Goal: Task Accomplishment & Management: Use online tool/utility

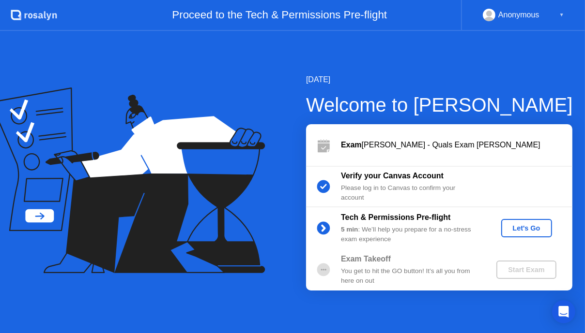
click at [540, 239] on div "Tech & Permissions Pre-flight 5 min : We’ll help you prepare for a no-stress ex…" at bounding box center [439, 229] width 266 height 42
click at [538, 228] on div "Let's Go" at bounding box center [526, 229] width 43 height 8
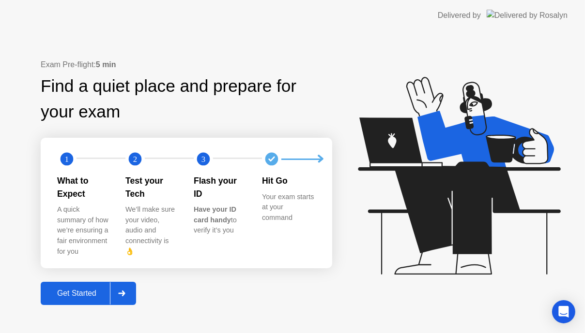
click at [70, 293] on button "Get Started" at bounding box center [88, 293] width 95 height 23
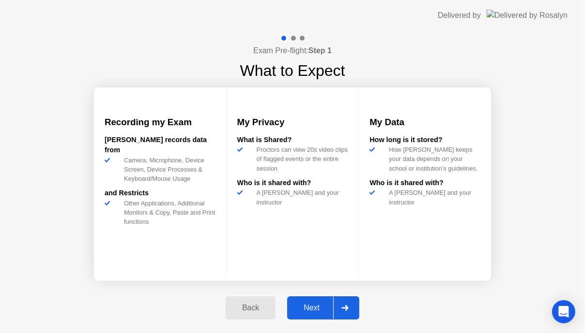
click at [304, 310] on div "Next" at bounding box center [311, 308] width 43 height 9
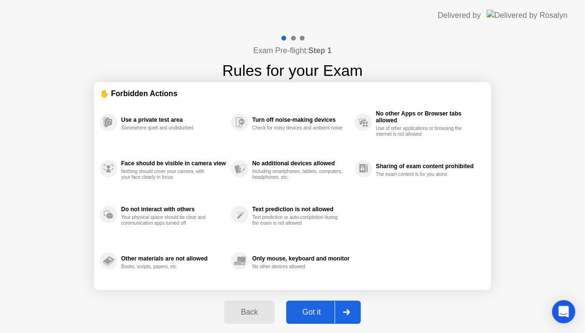
click at [304, 310] on div "Got it" at bounding box center [311, 312] width 45 height 9
select select "**********"
select select "*******"
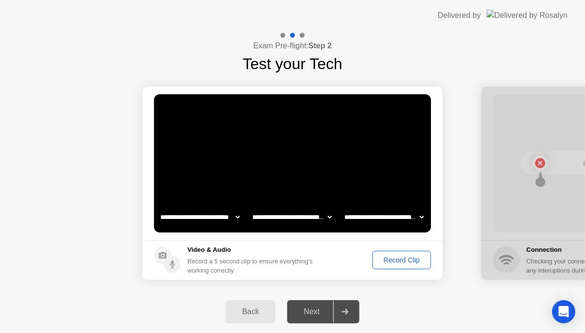
click at [417, 252] on button "Record Clip" at bounding box center [401, 260] width 59 height 18
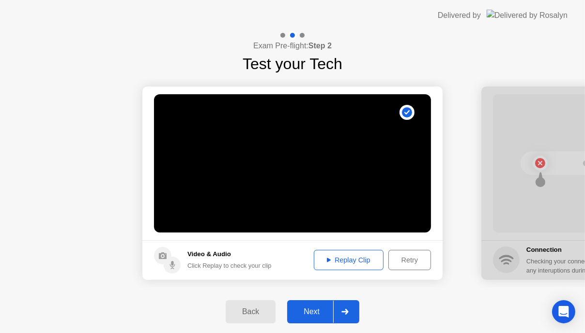
click at [310, 308] on div "Next" at bounding box center [311, 312] width 43 height 9
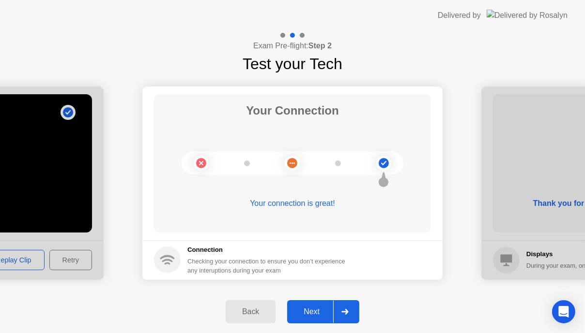
click at [308, 308] on div "Next" at bounding box center [311, 312] width 43 height 9
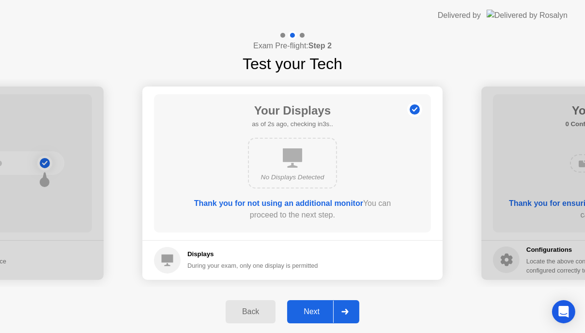
click at [308, 308] on div "Next" at bounding box center [311, 312] width 43 height 9
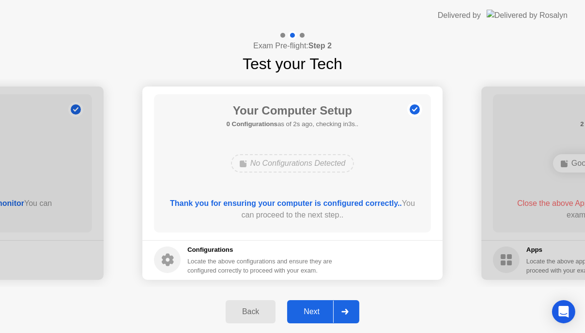
click at [246, 308] on div "Back" at bounding box center [250, 312] width 44 height 9
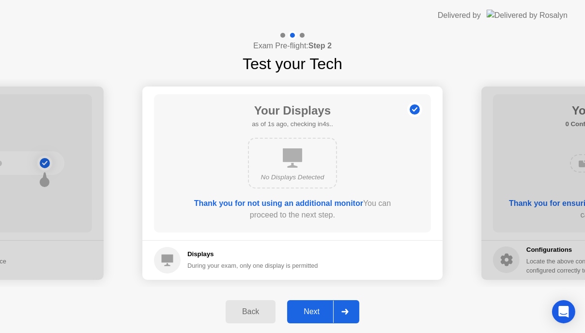
click at [316, 312] on div "Next" at bounding box center [311, 312] width 43 height 9
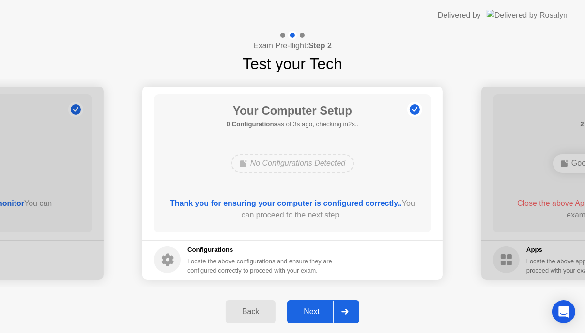
click at [311, 316] on div "Next" at bounding box center [311, 312] width 43 height 9
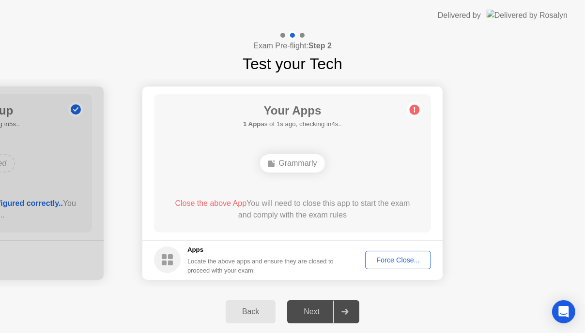
click at [399, 262] on div "Force Close..." at bounding box center [397, 260] width 59 height 8
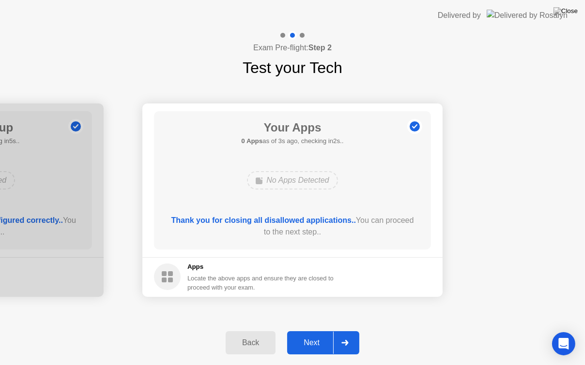
click at [248, 333] on div "Back" at bounding box center [250, 343] width 44 height 9
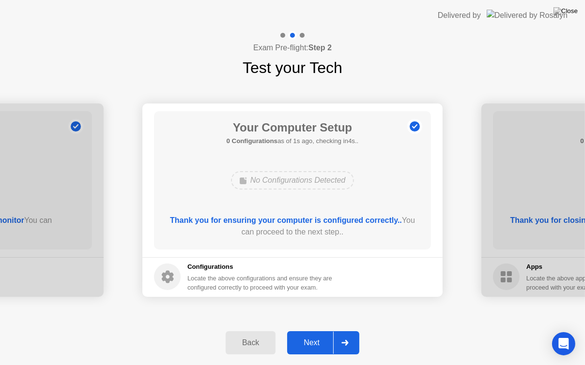
click at [316, 333] on div "Next" at bounding box center [311, 343] width 43 height 9
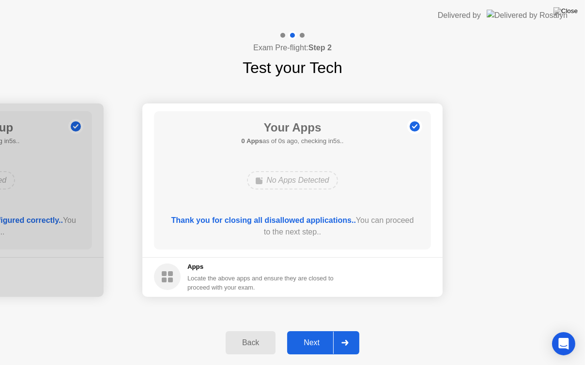
click at [316, 333] on div "Next" at bounding box center [311, 343] width 43 height 9
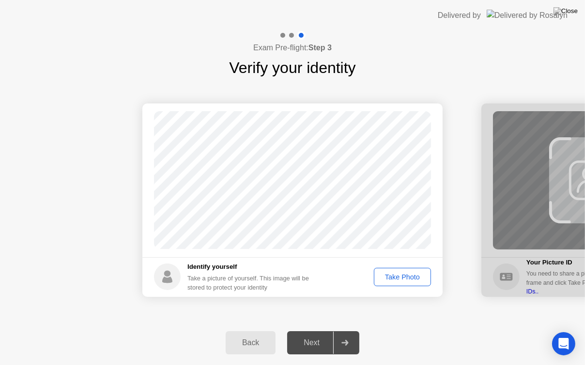
click at [412, 276] on div "Take Photo" at bounding box center [402, 277] width 50 height 8
click at [317, 333] on div "Next" at bounding box center [311, 343] width 43 height 9
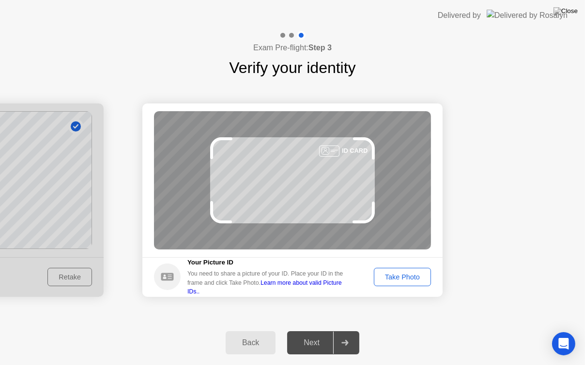
click at [426, 273] on div "Take Photo" at bounding box center [402, 277] width 50 height 8
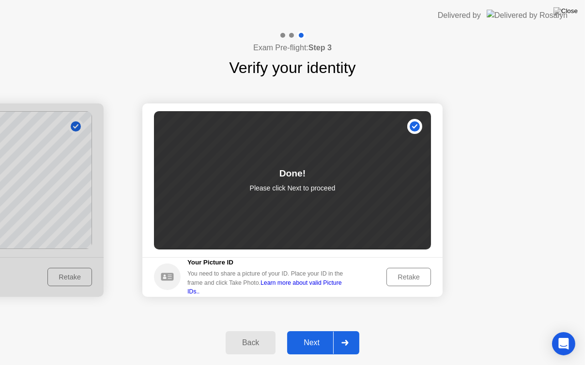
click at [301, 333] on button "Next" at bounding box center [323, 343] width 72 height 23
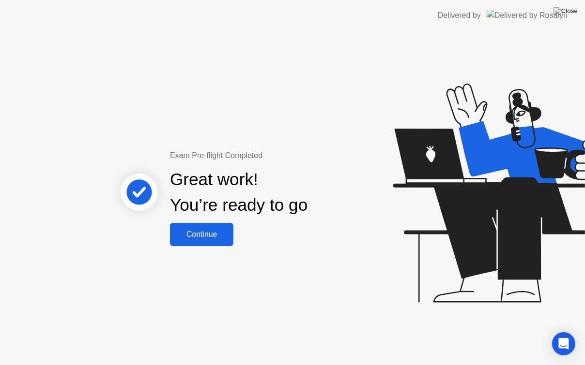
click at [209, 230] on div "Continue" at bounding box center [202, 234] width 58 height 9
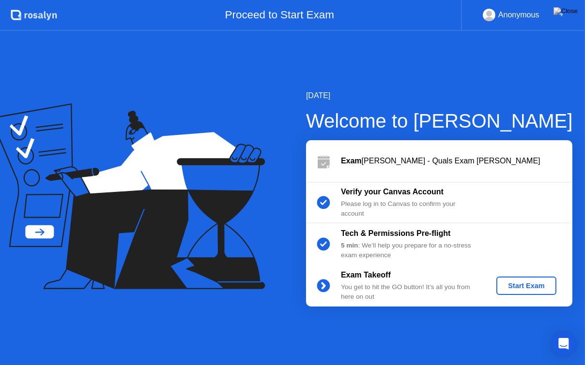
click at [534, 285] on div "Start Exam" at bounding box center [526, 286] width 52 height 8
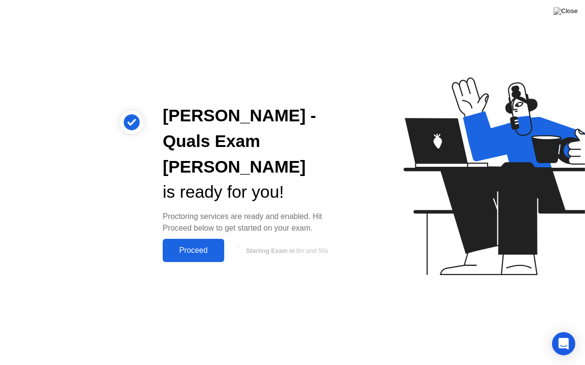
click at [185, 246] on div "Proceed" at bounding box center [194, 250] width 56 height 9
